Goal: Task Accomplishment & Management: Manage account settings

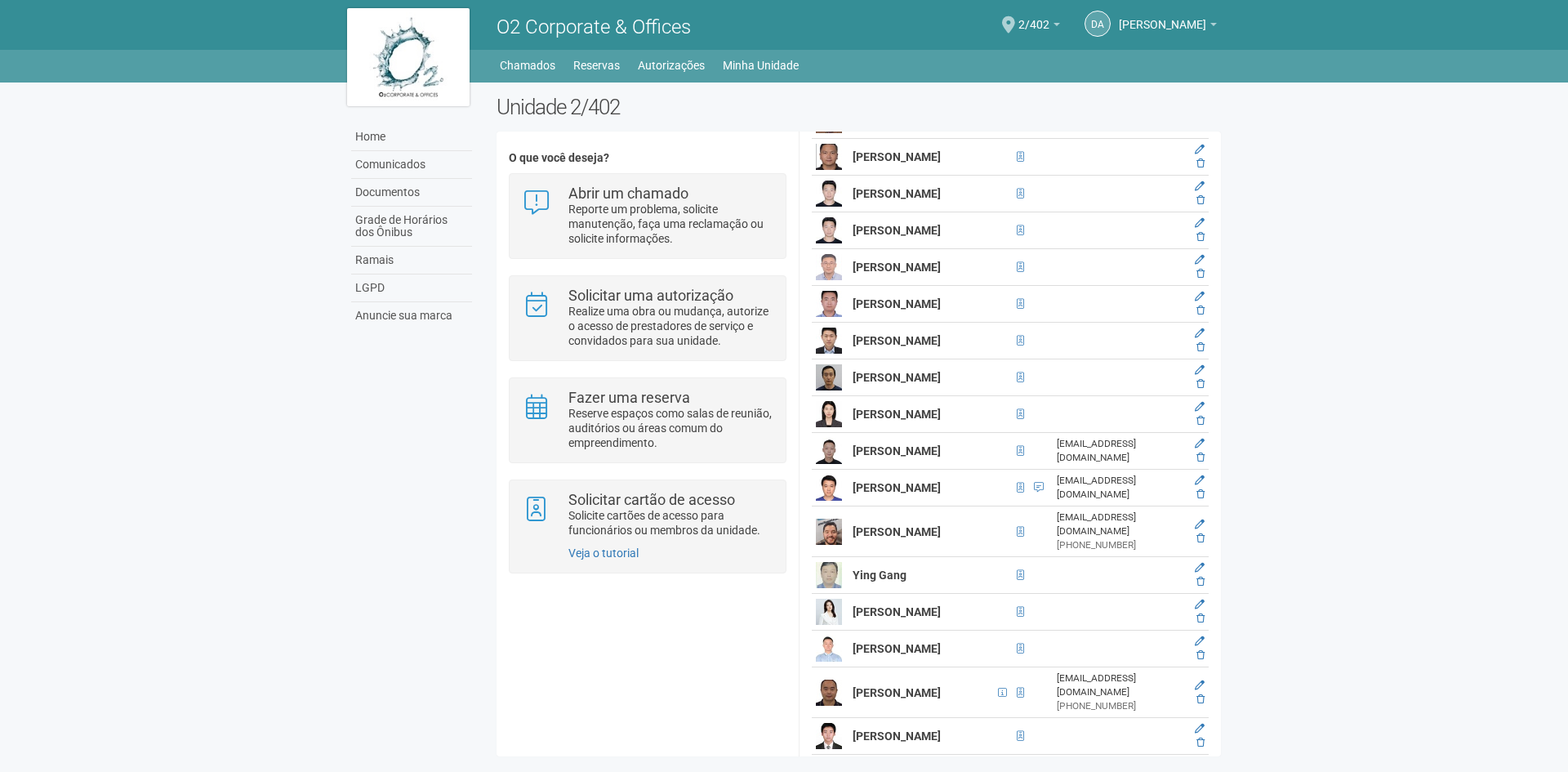
scroll to position [6534, 0]
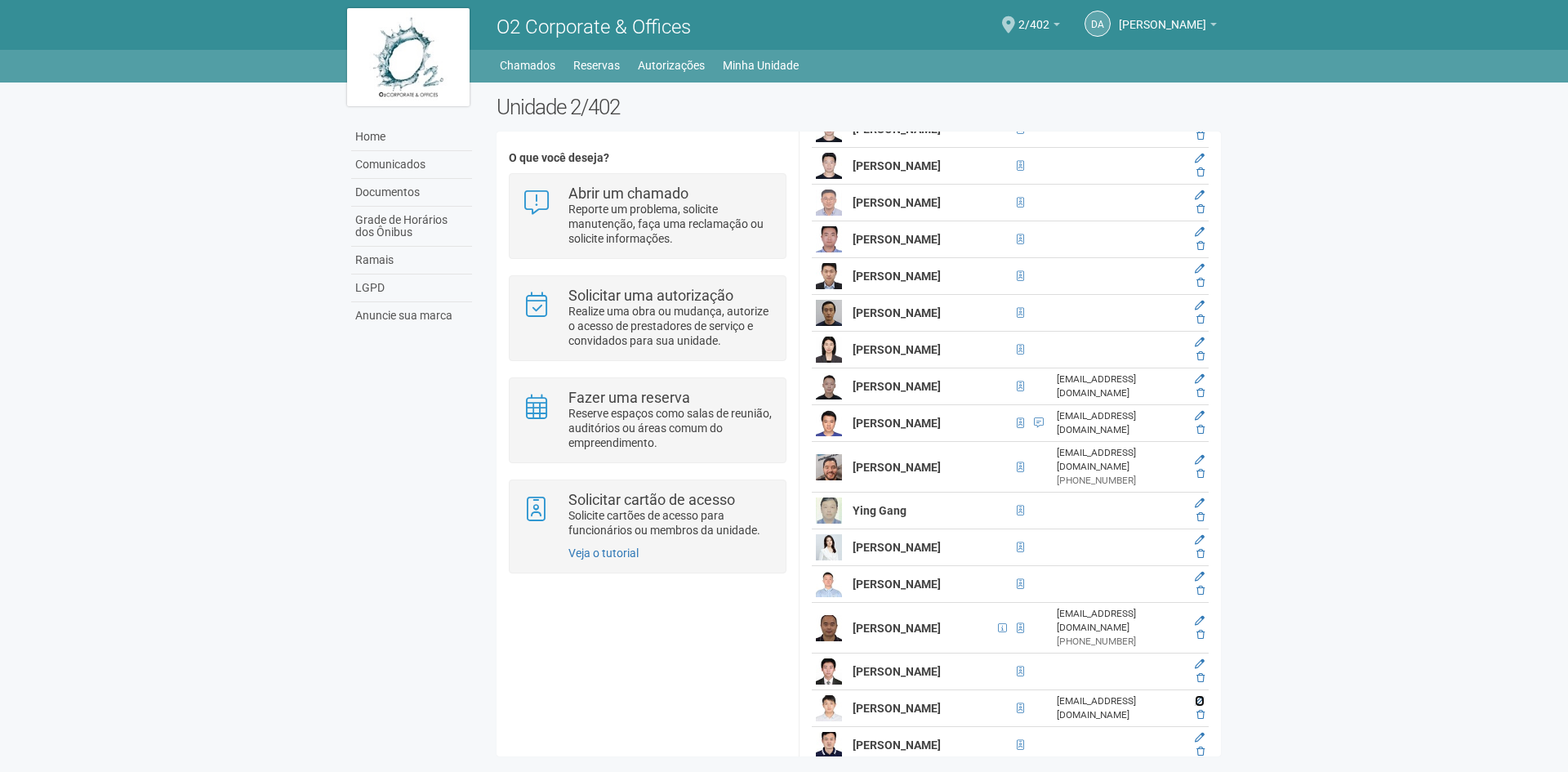
click at [1195, 696] on icon at bounding box center [1200, 701] width 10 height 10
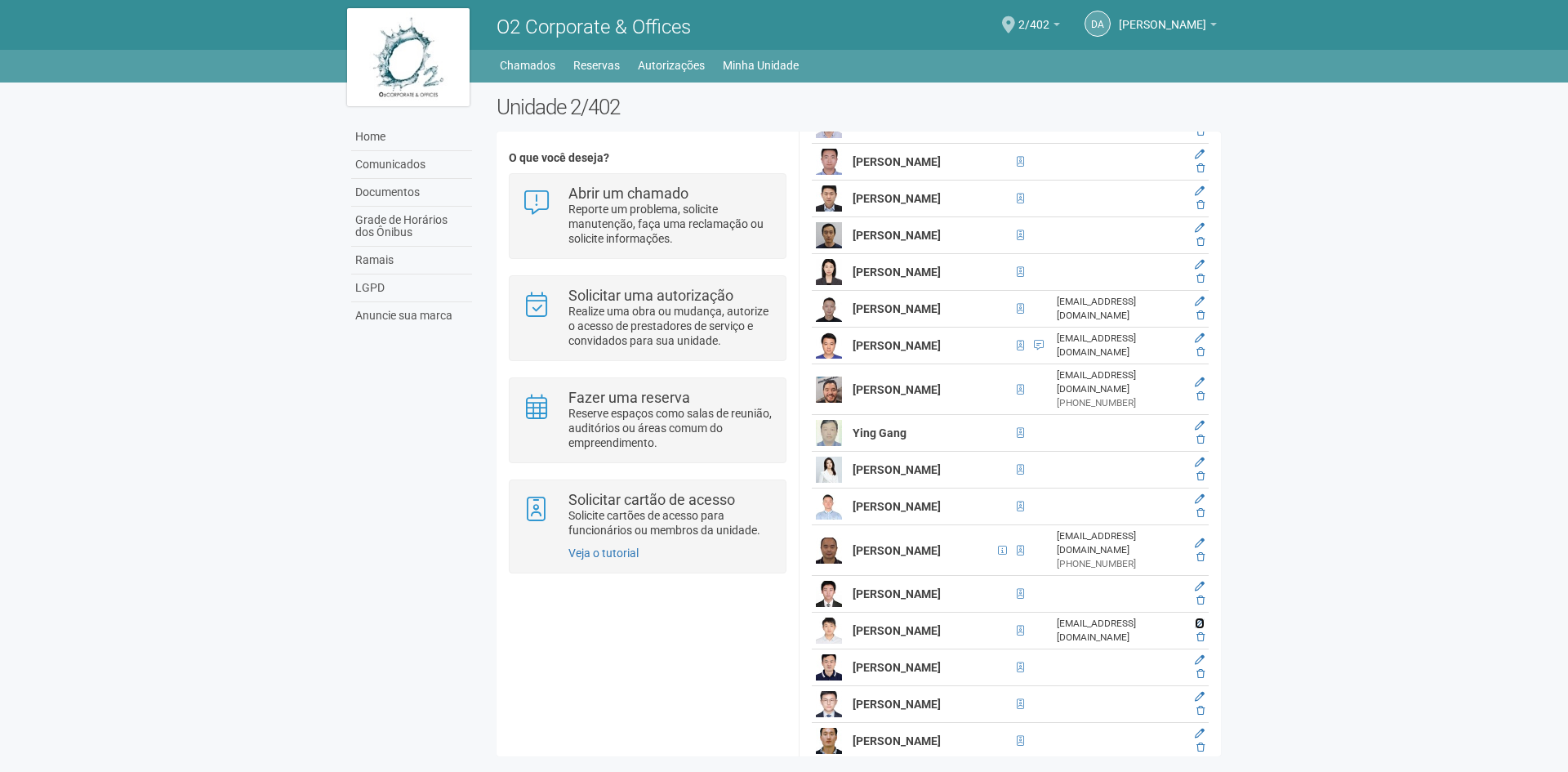
scroll to position [6610, 0]
click at [1198, 620] on icon at bounding box center [1200, 624] width 10 height 10
click at [1196, 620] on icon at bounding box center [1200, 624] width 10 height 10
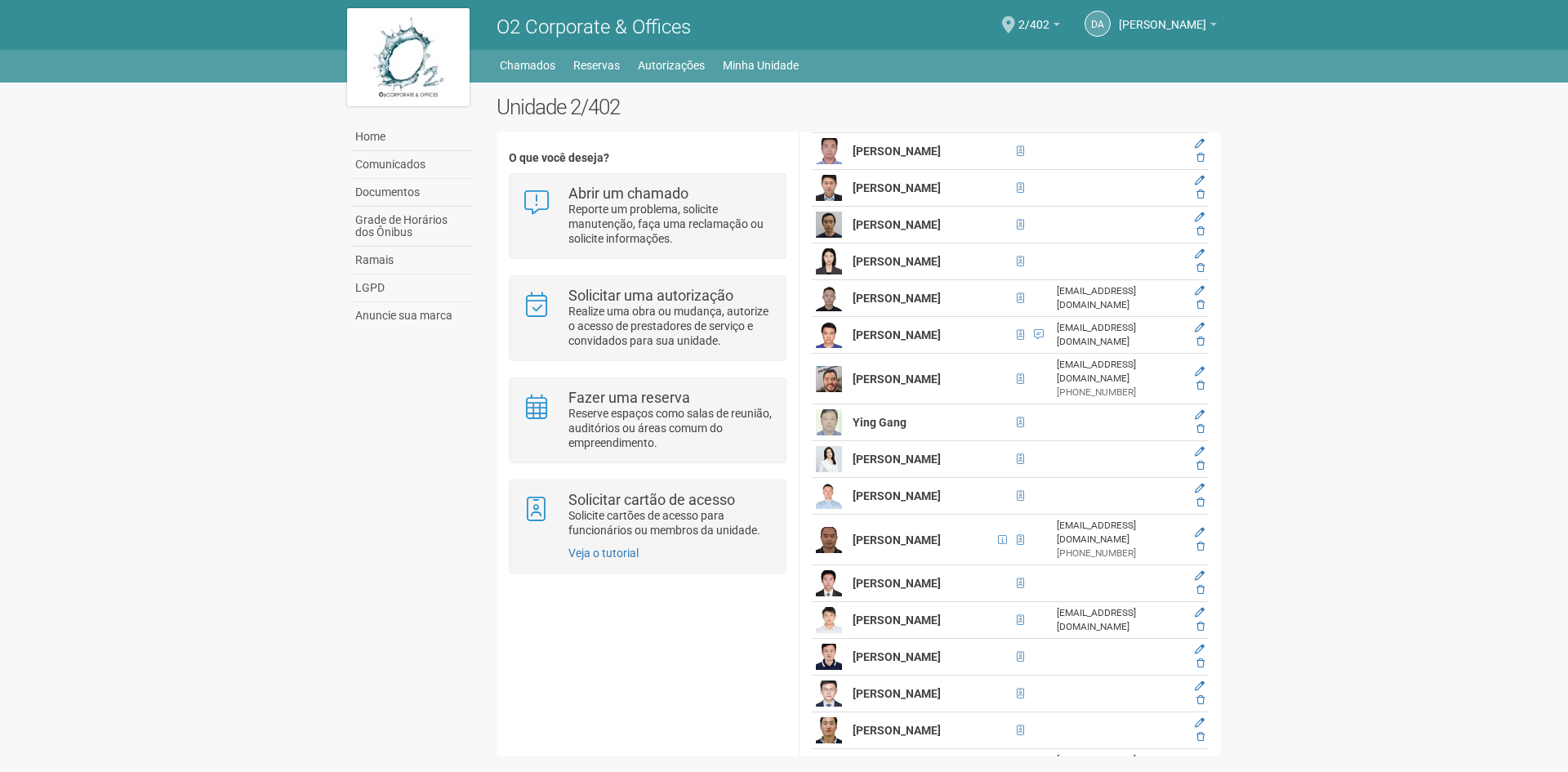
scroll to position [6610, 0]
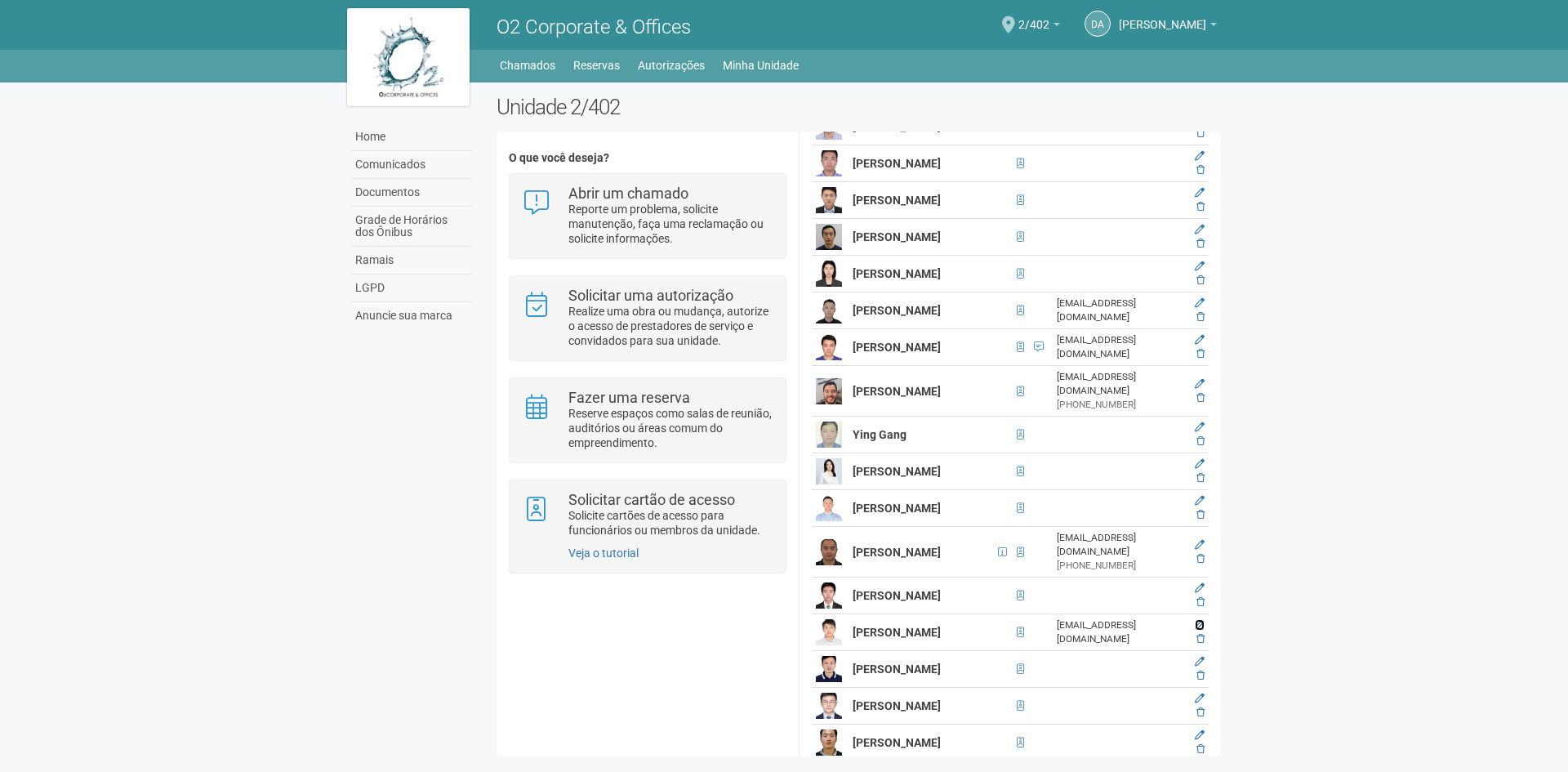
click at [1197, 620] on icon at bounding box center [1200, 624] width 10 height 10
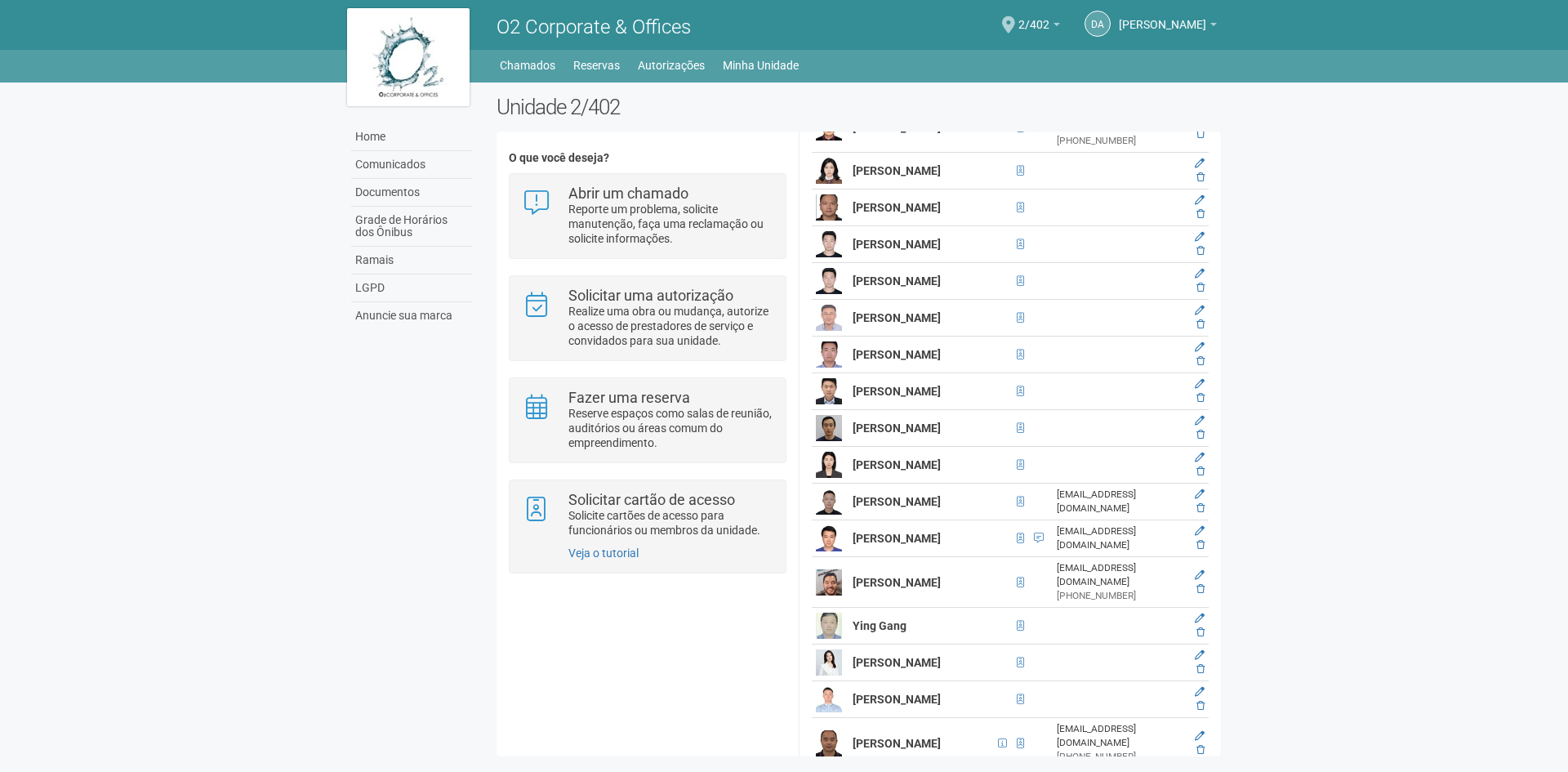
scroll to position [75, 0]
